Goal: Information Seeking & Learning: Learn about a topic

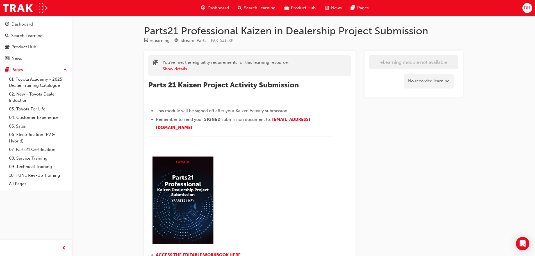
click at [222, 7] on span "Dashboard" at bounding box center [218, 8] width 21 height 6
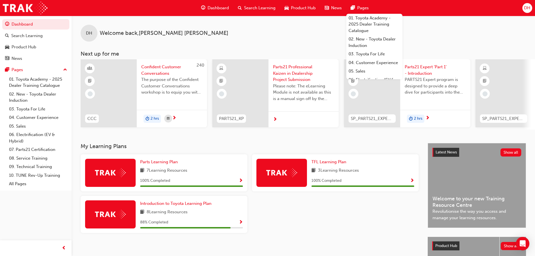
click at [529, 6] on span "DH" at bounding box center [527, 8] width 6 height 6
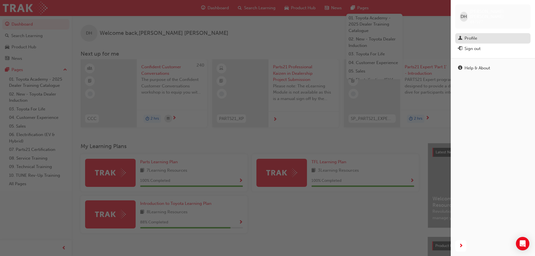
click at [467, 35] on div "Profile" at bounding box center [470, 38] width 13 height 6
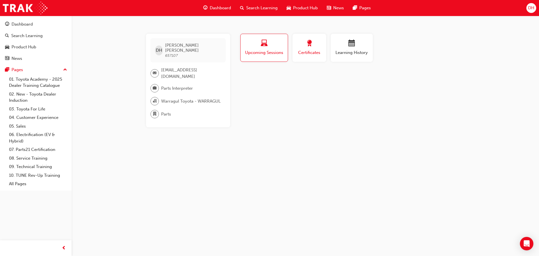
click at [309, 45] on span "award-icon" at bounding box center [309, 44] width 7 height 8
click at [289, 78] on div "No certifications recorded yet" at bounding box center [352, 78] width 226 height 15
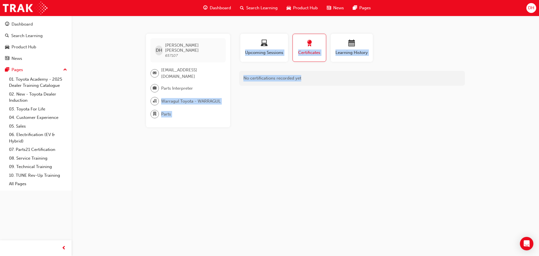
drag, startPoint x: 316, startPoint y: 77, endPoint x: 219, endPoint y: 79, distance: 96.6
click at [229, 79] on div "DH Darren Humphrey 657107 dhumphrey@warragultoyota.com.au Parts Interpreter War…" at bounding box center [305, 81] width 337 height 94
click at [321, 80] on div "No certifications recorded yet" at bounding box center [352, 78] width 226 height 15
click at [297, 86] on div "Profile Upcoming Sessions Certificates Learning History DH Darren Humphrey 6571…" at bounding box center [352, 81] width 226 height 94
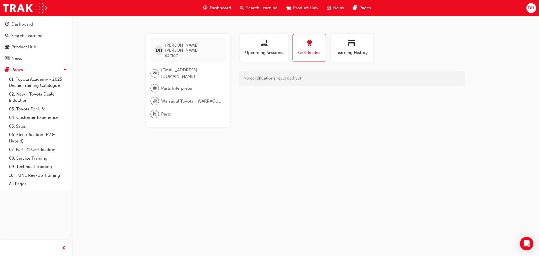
click at [280, 79] on div "No certifications recorded yet" at bounding box center [352, 78] width 226 height 15
click at [28, 25] on div "Dashboard" at bounding box center [22, 24] width 21 height 6
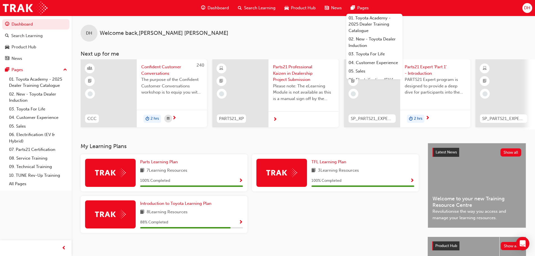
click at [358, 6] on span "Pages" at bounding box center [363, 8] width 12 height 6
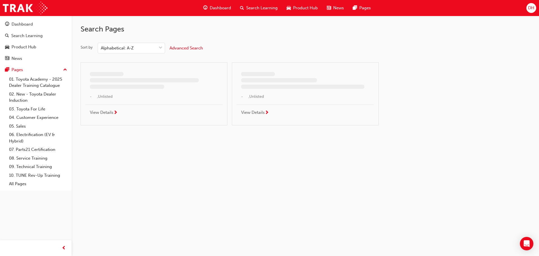
click at [334, 8] on span "News" at bounding box center [338, 8] width 11 height 6
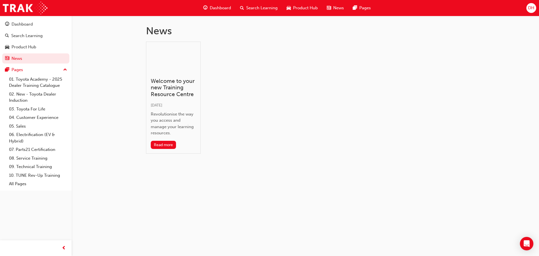
click at [307, 9] on span "Product Hub" at bounding box center [305, 8] width 25 height 6
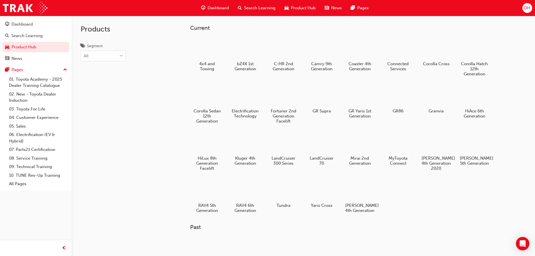
click at [331, 8] on span "News" at bounding box center [336, 8] width 11 height 6
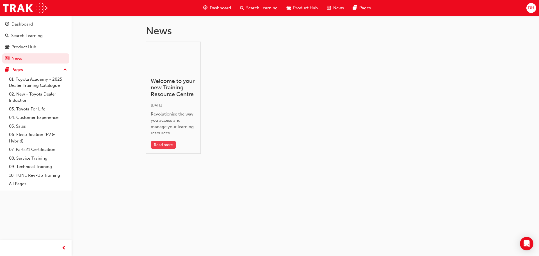
click at [167, 142] on button "Read more" at bounding box center [164, 145] width 26 height 8
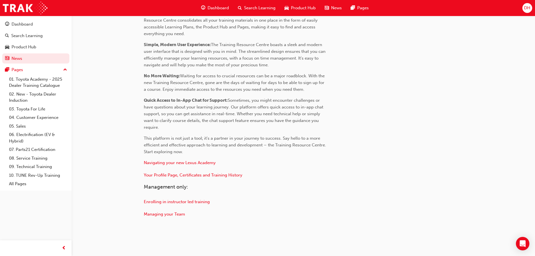
scroll to position [234, 0]
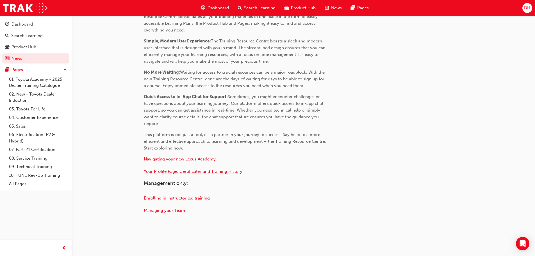
click at [180, 170] on span "Your Profile Page, Certificates and Training History" at bounding box center [193, 171] width 99 height 5
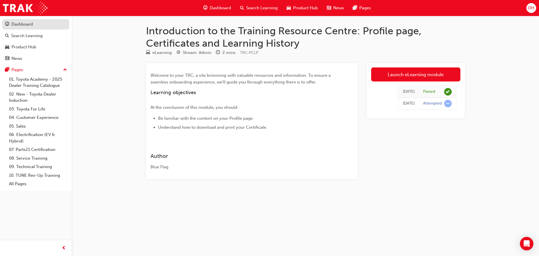
drag, startPoint x: 23, startPoint y: 22, endPoint x: 28, endPoint y: 23, distance: 5.1
click at [23, 22] on div "Dashboard" at bounding box center [22, 24] width 21 height 6
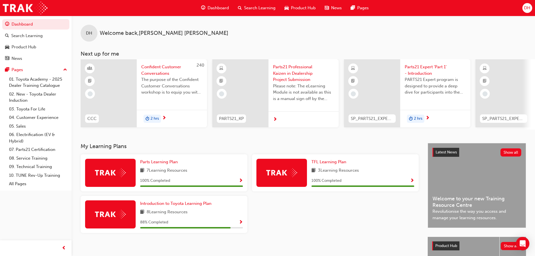
click at [533, 7] on div "Dashboard Search Learning Product Hub News Pages DH" at bounding box center [267, 8] width 535 height 16
click at [528, 9] on span "DH" at bounding box center [527, 8] width 6 height 6
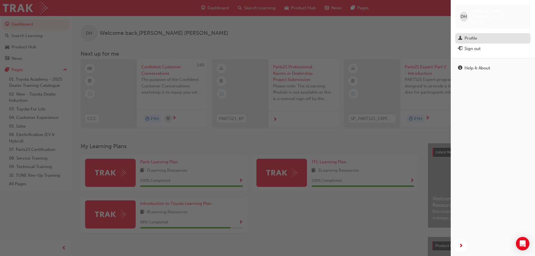
click at [481, 35] on div "Profile" at bounding box center [493, 38] width 70 height 7
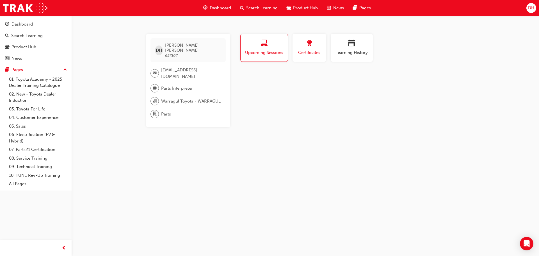
click at [319, 54] on span "Certificates" at bounding box center [309, 52] width 25 height 6
click at [279, 54] on span "Upcoming Sessions" at bounding box center [264, 52] width 39 height 6
click at [30, 26] on div "Dashboard" at bounding box center [22, 24] width 21 height 6
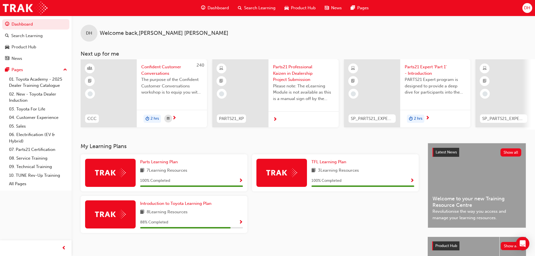
click at [417, 76] on span "PARTS21 Expert program is designed to provide a deep dive for participants into…" at bounding box center [435, 85] width 61 height 19
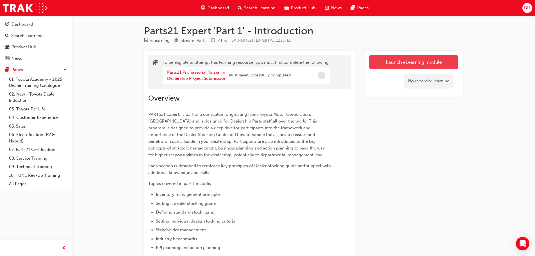
click at [415, 61] on button "Launch eLearning module" at bounding box center [413, 62] width 89 height 14
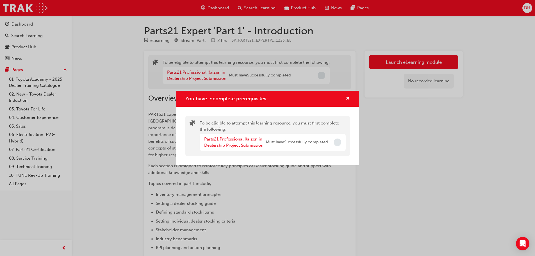
click at [337, 144] on span "Incomplete" at bounding box center [338, 142] width 8 height 8
click at [348, 97] on span "cross-icon" at bounding box center [348, 98] width 4 height 5
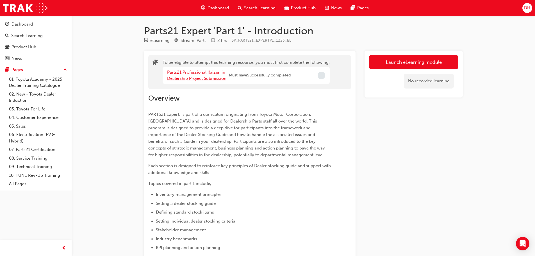
click at [195, 74] on link "Parts21 Professional Kaizen in Dealership Project Submission" at bounding box center [196, 76] width 59 height 12
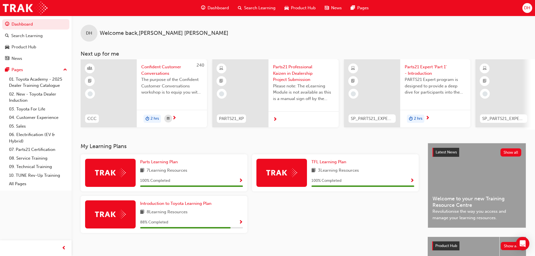
click at [234, 37] on div "DH Welcome back , Darren Humphrey" at bounding box center [303, 29] width 463 height 26
click at [528, 5] on span "DH" at bounding box center [527, 8] width 6 height 6
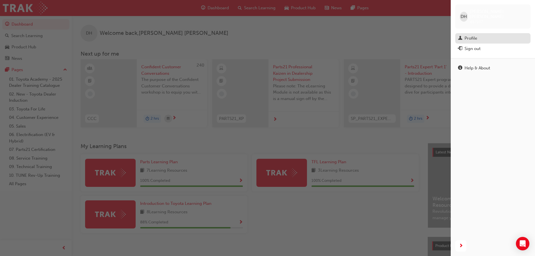
click at [470, 35] on div "Profile" at bounding box center [470, 38] width 13 height 6
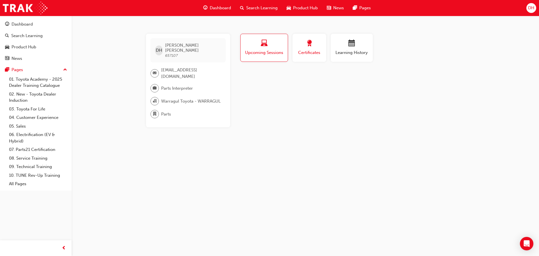
click at [316, 50] on span "Certificates" at bounding box center [309, 52] width 25 height 6
click at [530, 7] on span "DH" at bounding box center [531, 8] width 6 height 6
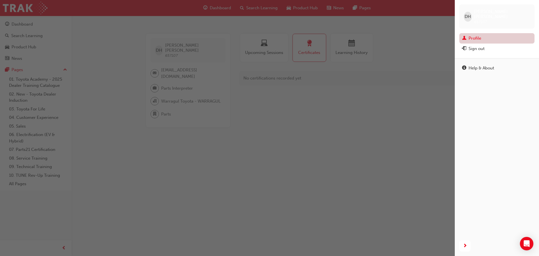
click at [484, 33] on link "Profile" at bounding box center [496, 38] width 75 height 10
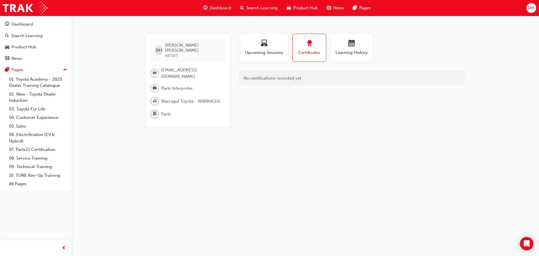
click at [310, 52] on span "Certificates" at bounding box center [309, 52] width 25 height 6
click at [30, 24] on div "Dashboard" at bounding box center [22, 24] width 21 height 6
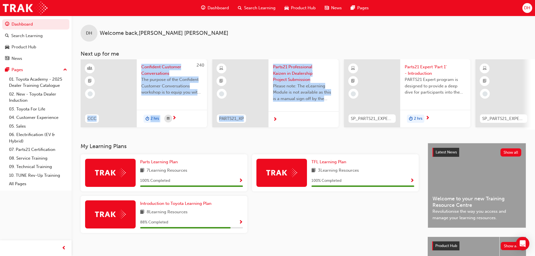
drag, startPoint x: 118, startPoint y: 129, endPoint x: 359, endPoint y: 134, distance: 241.5
click at [359, 134] on div "DH Welcome back , Darren Humphrey Next up for me 240 CCC Confident Customer Con…" at bounding box center [303, 79] width 463 height 127
click at [528, 8] on span "DH" at bounding box center [527, 8] width 6 height 6
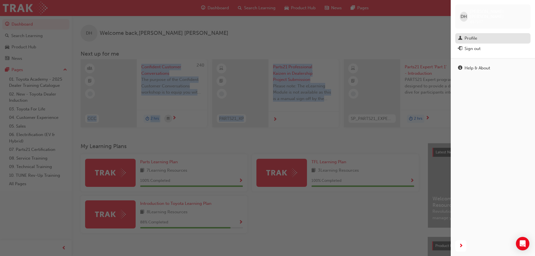
click at [474, 35] on div "Profile" at bounding box center [470, 38] width 13 height 6
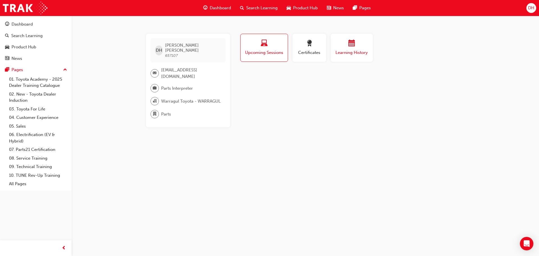
click at [350, 46] on span "calendar-icon" at bounding box center [351, 44] width 7 height 8
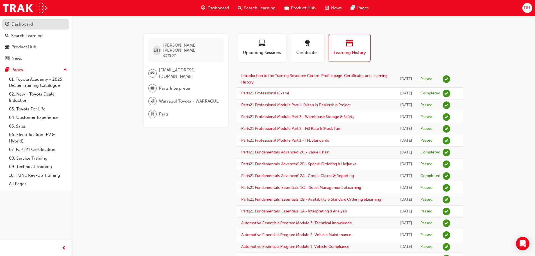
click at [26, 23] on div "Dashboard" at bounding box center [22, 24] width 21 height 6
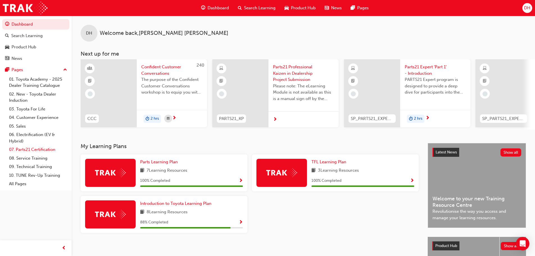
click at [33, 147] on link "07. Parts21 Certification" at bounding box center [38, 149] width 63 height 9
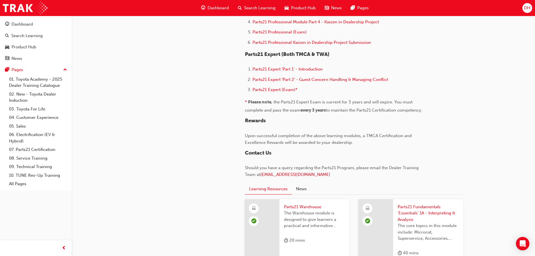
scroll to position [393, 0]
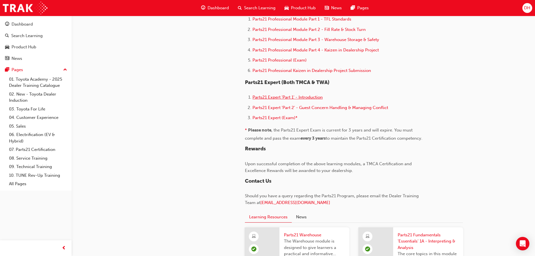
click at [296, 96] on span "Parts21 Expert 'Part 1' - Introduction" at bounding box center [287, 97] width 70 height 5
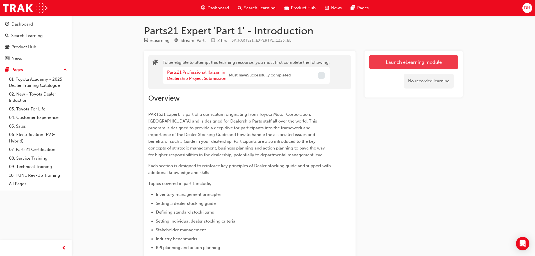
click at [406, 63] on button "Launch eLearning module" at bounding box center [413, 62] width 89 height 14
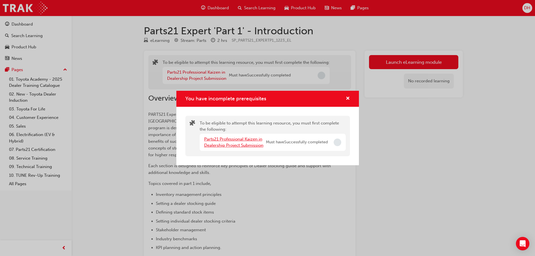
click at [231, 137] on link "Parts21 Professional Kaizen in Dealership Project Submission" at bounding box center [233, 142] width 59 height 12
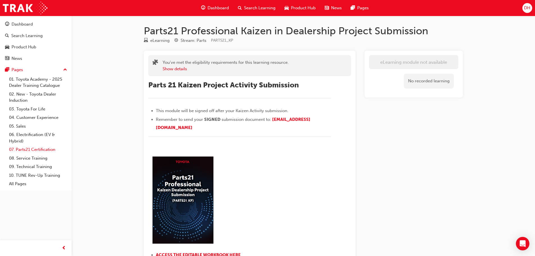
click at [49, 147] on link "07. Parts21 Certification" at bounding box center [38, 149] width 63 height 9
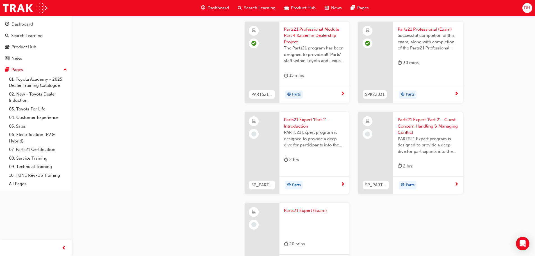
scroll to position [1039, 0]
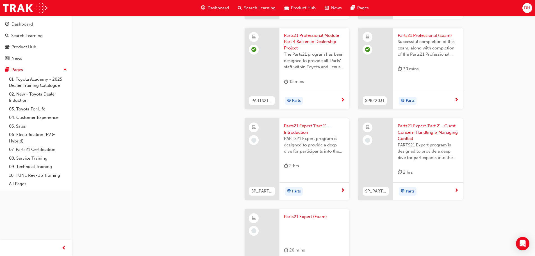
click at [312, 129] on span "Parts21 Expert 'Part 1' - Introduction" at bounding box center [314, 129] width 61 height 13
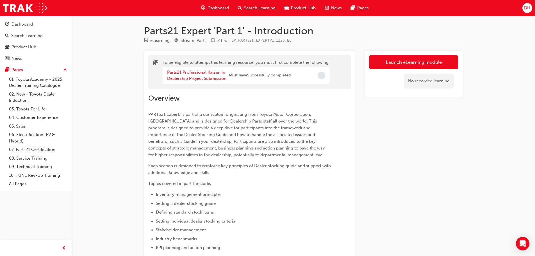
click at [322, 76] on span "Incomplete" at bounding box center [322, 76] width 8 height 8
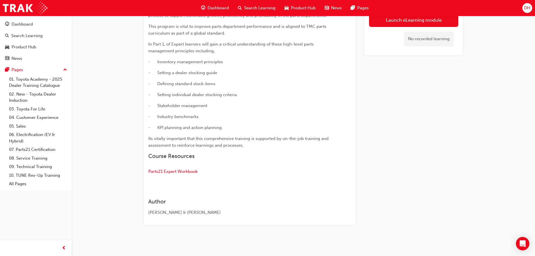
scroll to position [299, 0]
click at [182, 171] on span "Parts21 Expert Workbook" at bounding box center [172, 170] width 49 height 5
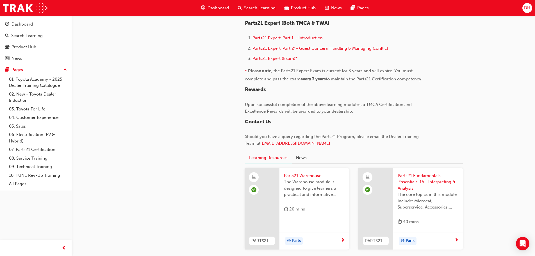
scroll to position [393, 0]
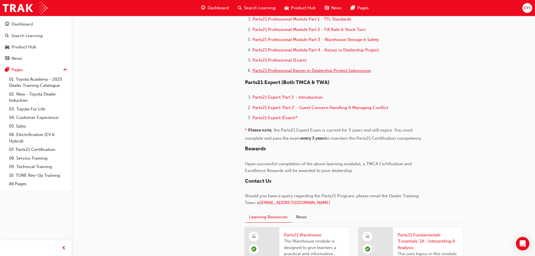
click at [319, 69] on span "Parts21 Professional Kaizen in Dealership Project Submission" at bounding box center [311, 70] width 118 height 5
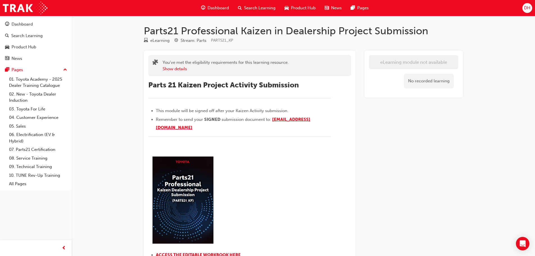
click at [206, 127] on span "Parts21.Kaizen@toyota.com.au" at bounding box center [233, 123] width 154 height 13
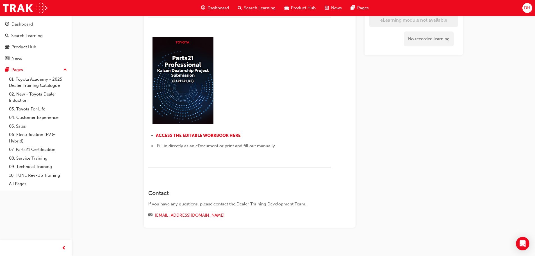
scroll to position [123, 0]
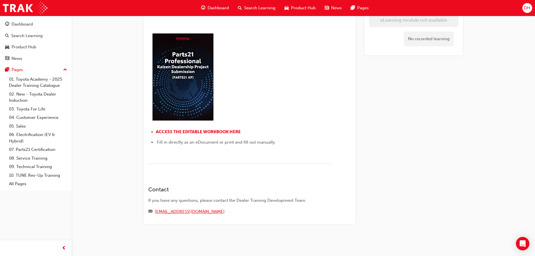
click at [185, 214] on link "Parts21.Kaizen@toyota.com.au" at bounding box center [190, 211] width 70 height 5
click at [205, 130] on span "ACCESS THE EDITABLE WORKBOOK HERE" at bounding box center [198, 131] width 85 height 5
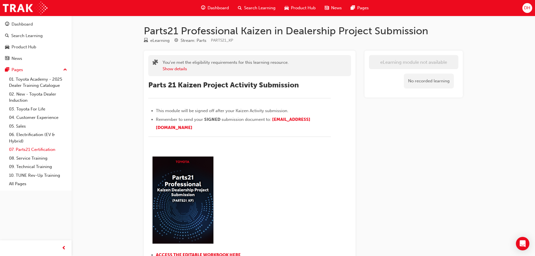
click at [34, 150] on link "07. Parts21 Certification" at bounding box center [38, 149] width 63 height 9
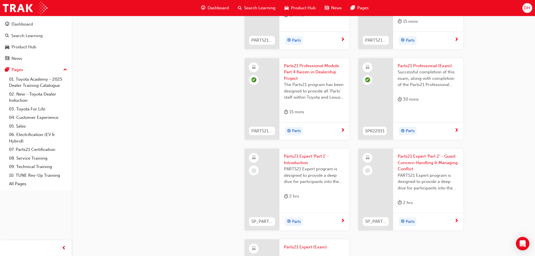
scroll to position [1011, 0]
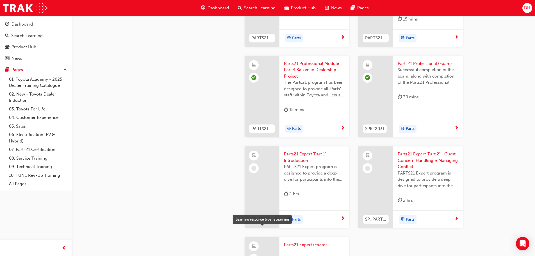
click at [253, 155] on span "learningResourceType_ELEARNING-icon" at bounding box center [254, 155] width 4 height 7
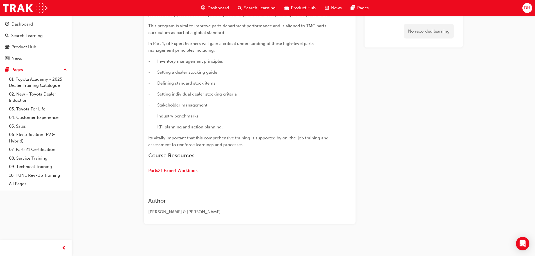
scroll to position [299, 0]
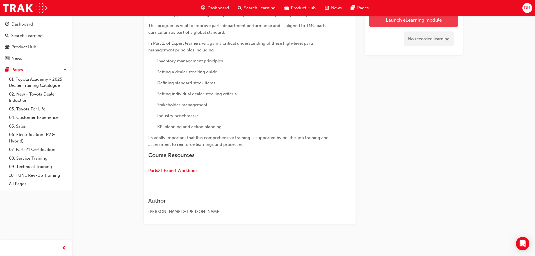
click at [401, 19] on button "Launch eLearning module" at bounding box center [413, 20] width 89 height 14
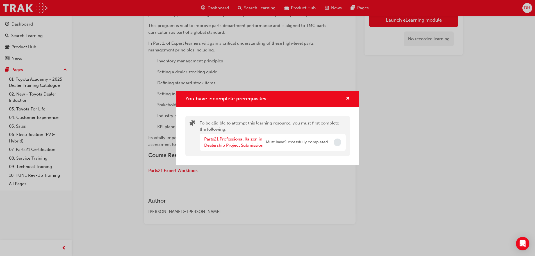
click at [335, 141] on span "Incomplete" at bounding box center [338, 142] width 8 height 8
click at [337, 140] on span "Incomplete" at bounding box center [338, 142] width 8 height 8
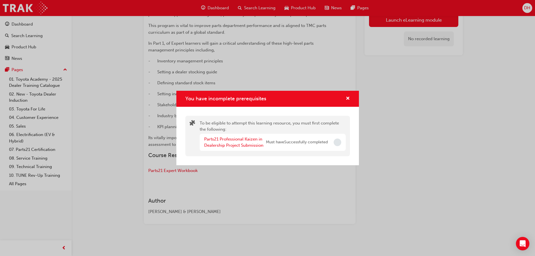
click at [336, 132] on div "To be eligible to attempt this learning resource, you must first complete the f…" at bounding box center [273, 136] width 146 height 32
click at [336, 141] on span "Incomplete" at bounding box center [338, 142] width 8 height 8
click at [336, 145] on span "Incomplete" at bounding box center [338, 142] width 8 height 8
click at [336, 144] on span "Incomplete" at bounding box center [338, 142] width 8 height 8
click at [336, 143] on span "Incomplete" at bounding box center [338, 142] width 8 height 8
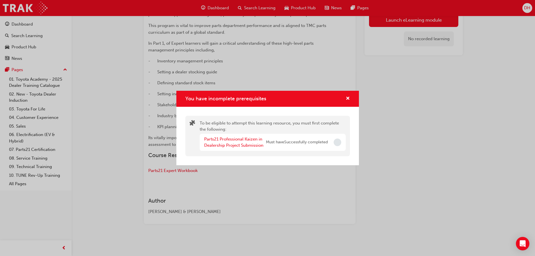
click at [336, 143] on span "Incomplete" at bounding box center [338, 142] width 8 height 8
click at [348, 96] on span "cross-icon" at bounding box center [348, 98] width 4 height 5
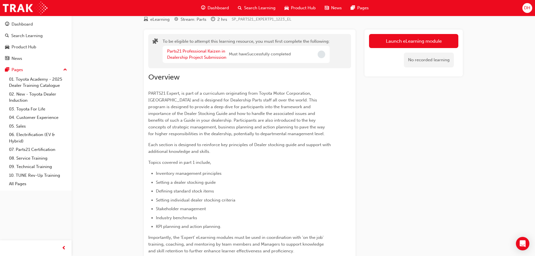
scroll to position [0, 0]
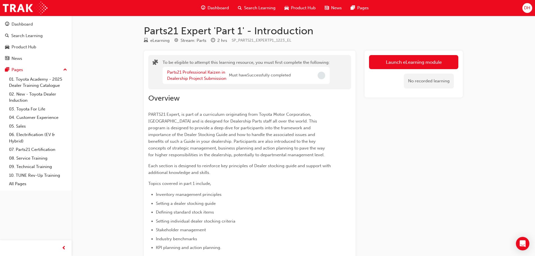
click at [321, 76] on span "Incomplete" at bounding box center [322, 76] width 8 height 8
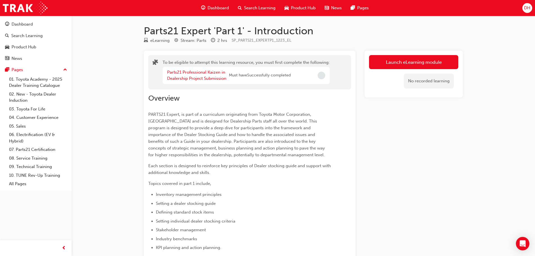
click at [321, 76] on span "Incomplete" at bounding box center [322, 76] width 8 height 8
click at [433, 80] on div "No recorded learning" at bounding box center [429, 81] width 50 height 15
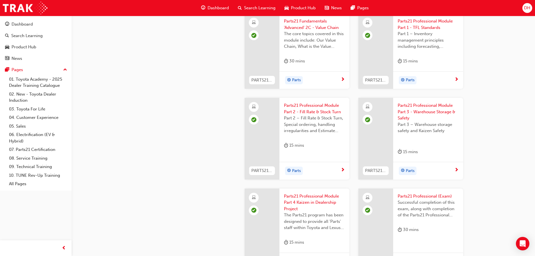
scroll to position [876, 0]
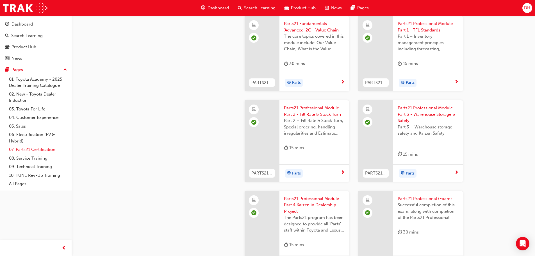
drag, startPoint x: 38, startPoint y: 148, endPoint x: 65, endPoint y: 151, distance: 27.7
click at [38, 148] on link "07. Parts21 Certification" at bounding box center [38, 149] width 63 height 9
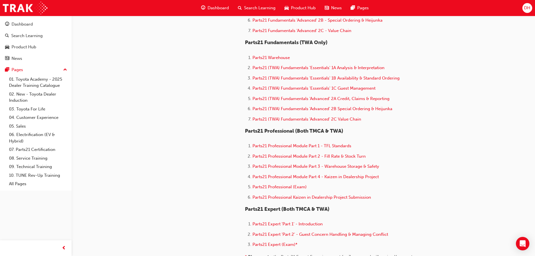
scroll to position [277, 0]
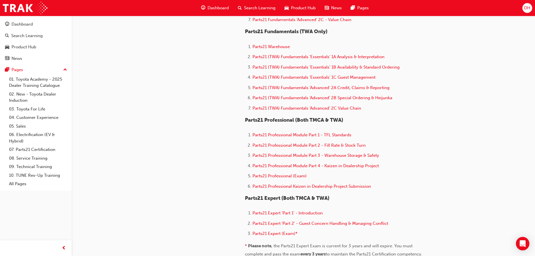
drag, startPoint x: 310, startPoint y: 187, endPoint x: 401, endPoint y: 171, distance: 92.9
click at [401, 171] on ol "Parts21 Professional Module Part 1 - TFL Standards Parts21 Professional Module …" at bounding box center [336, 161] width 183 height 60
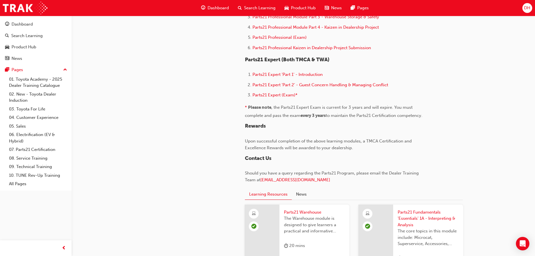
scroll to position [418, 0]
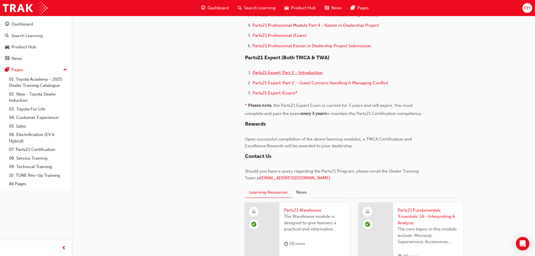
click at [316, 71] on span "Parts21 Expert 'Part 1' - Introduction" at bounding box center [287, 72] width 70 height 5
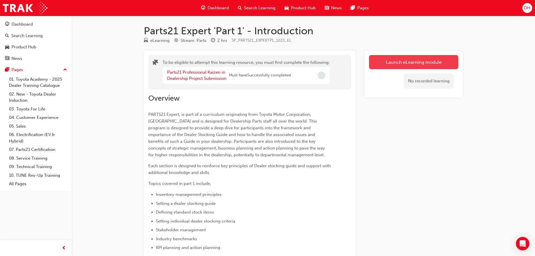
click at [397, 62] on button "Launch eLearning module" at bounding box center [413, 62] width 89 height 14
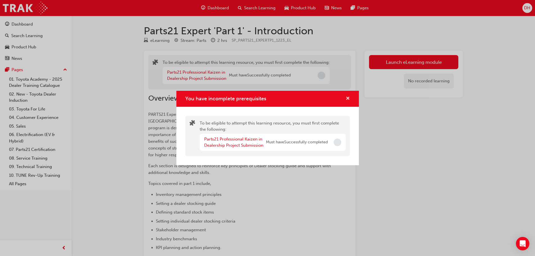
click at [347, 96] on span "cross-icon" at bounding box center [348, 98] width 4 height 5
